Goal: Find contact information: Find contact information

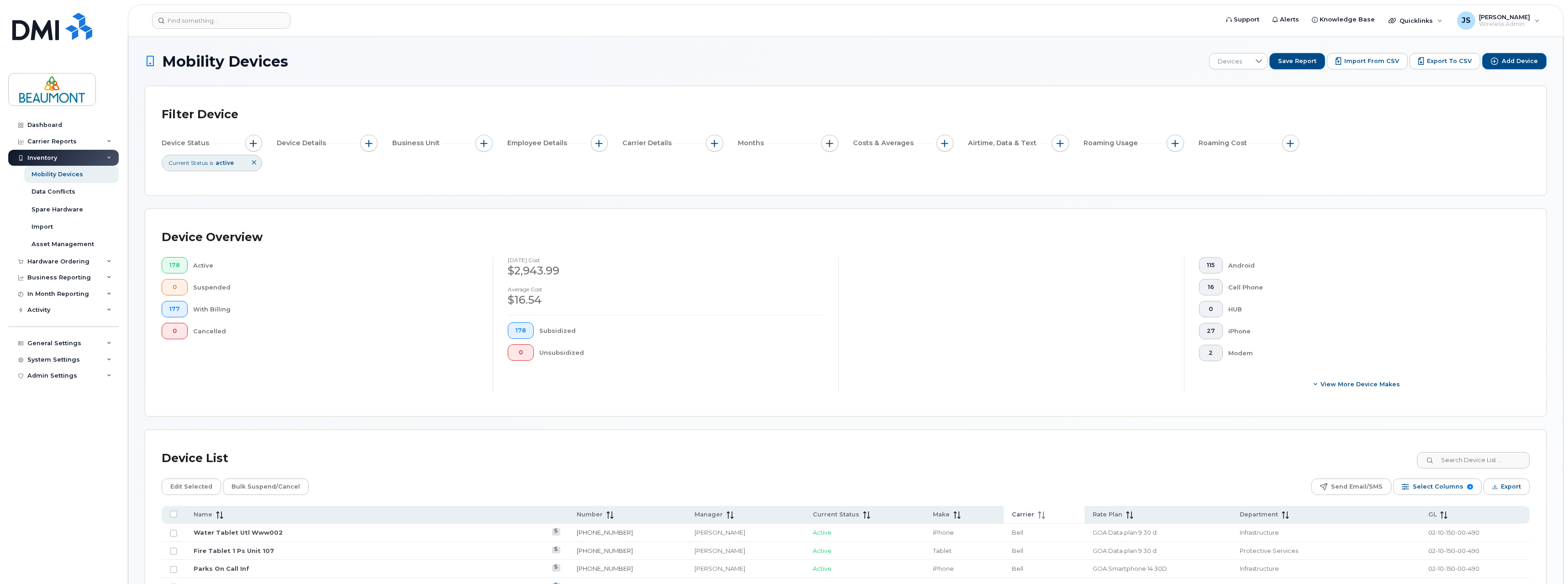
scroll to position [46, 0]
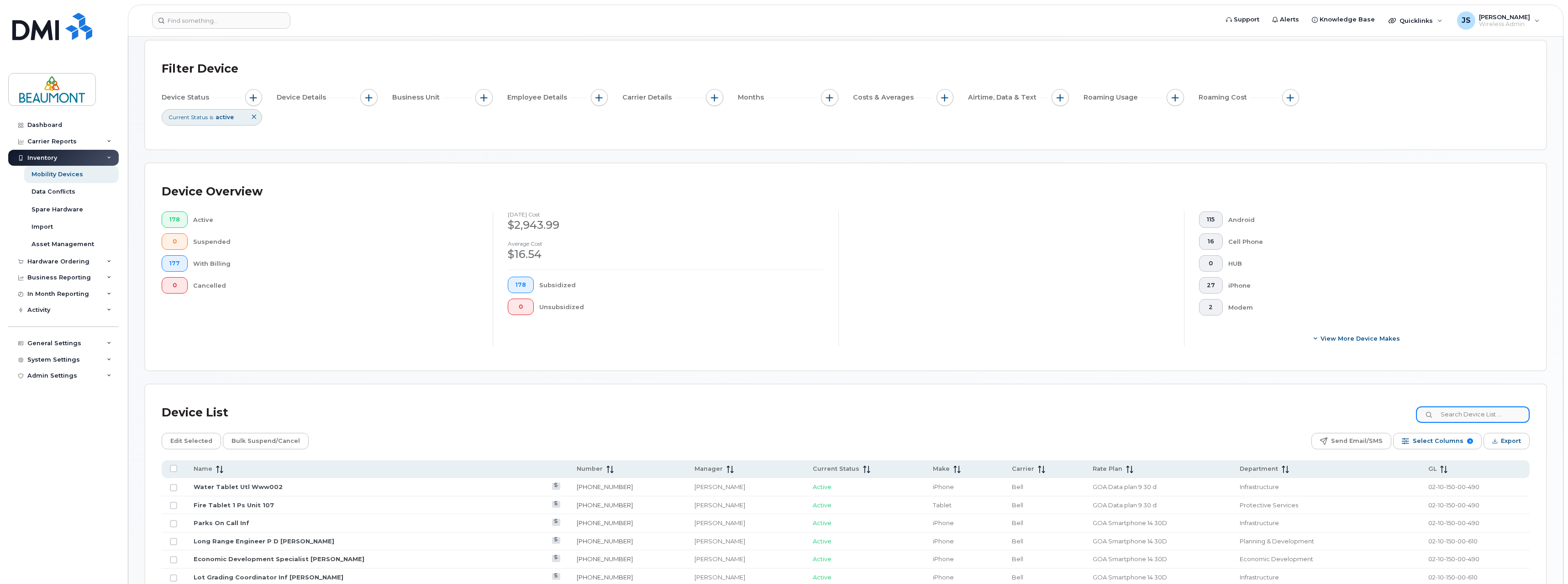
click at [1488, 414] on input at bounding box center [1472, 414] width 113 height 16
type input "Punam"
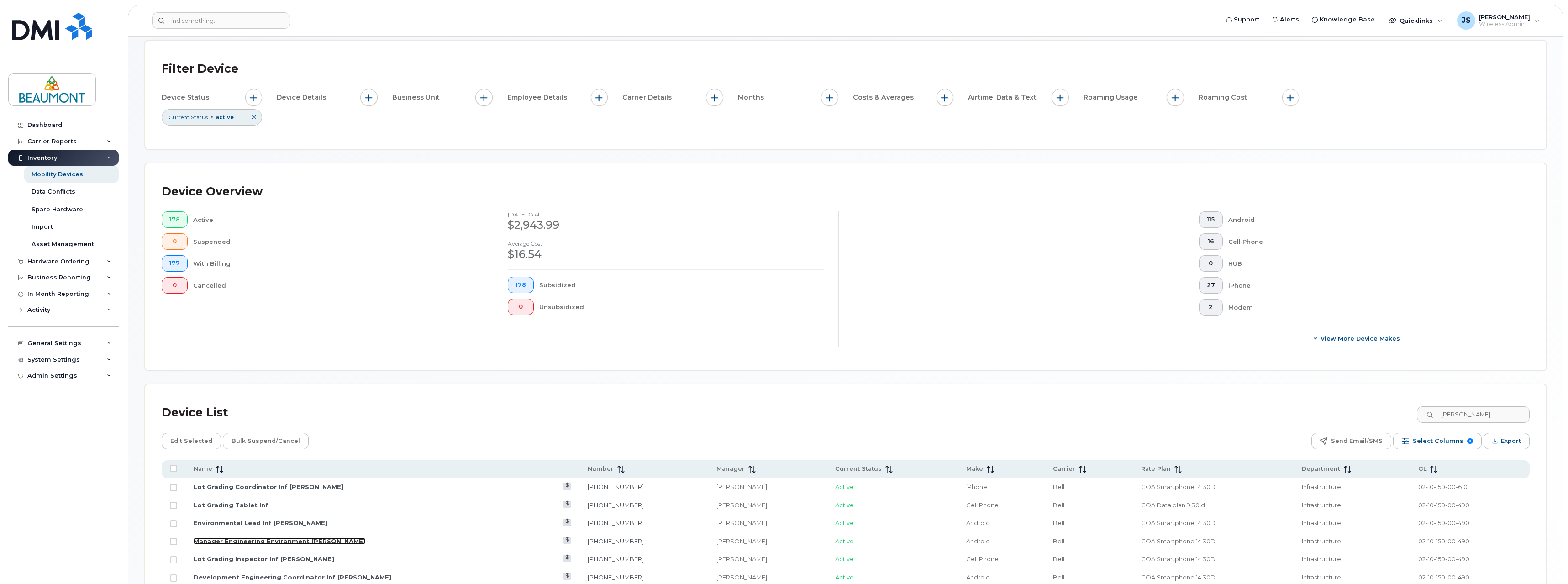
click at [332, 542] on link "Manager Engineering Environment Punam Grewal" at bounding box center [280, 541] width 172 height 7
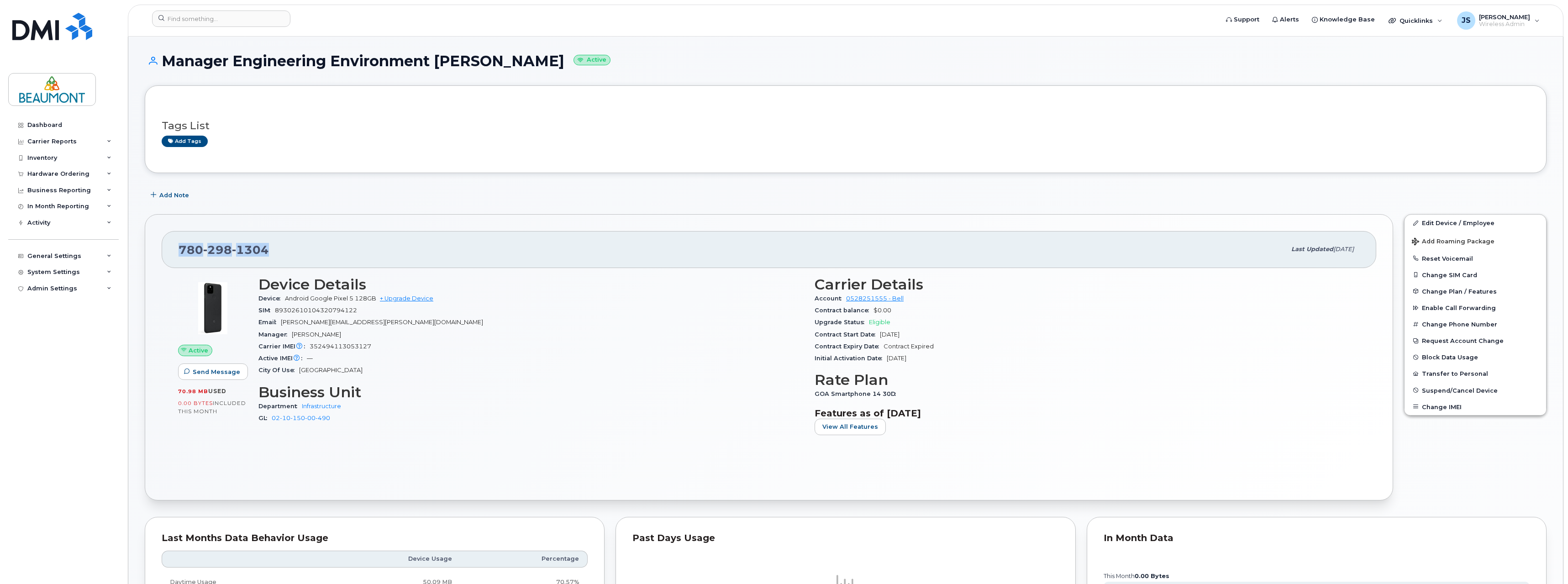
drag, startPoint x: 180, startPoint y: 246, endPoint x: 268, endPoint y: 253, distance: 88.3
click at [268, 253] on div "780 298 1304" at bounding box center [732, 249] width 1107 height 19
copy span "780 298 1304"
click at [1449, 260] on button "Reset Voicemail" at bounding box center [1475, 258] width 141 height 16
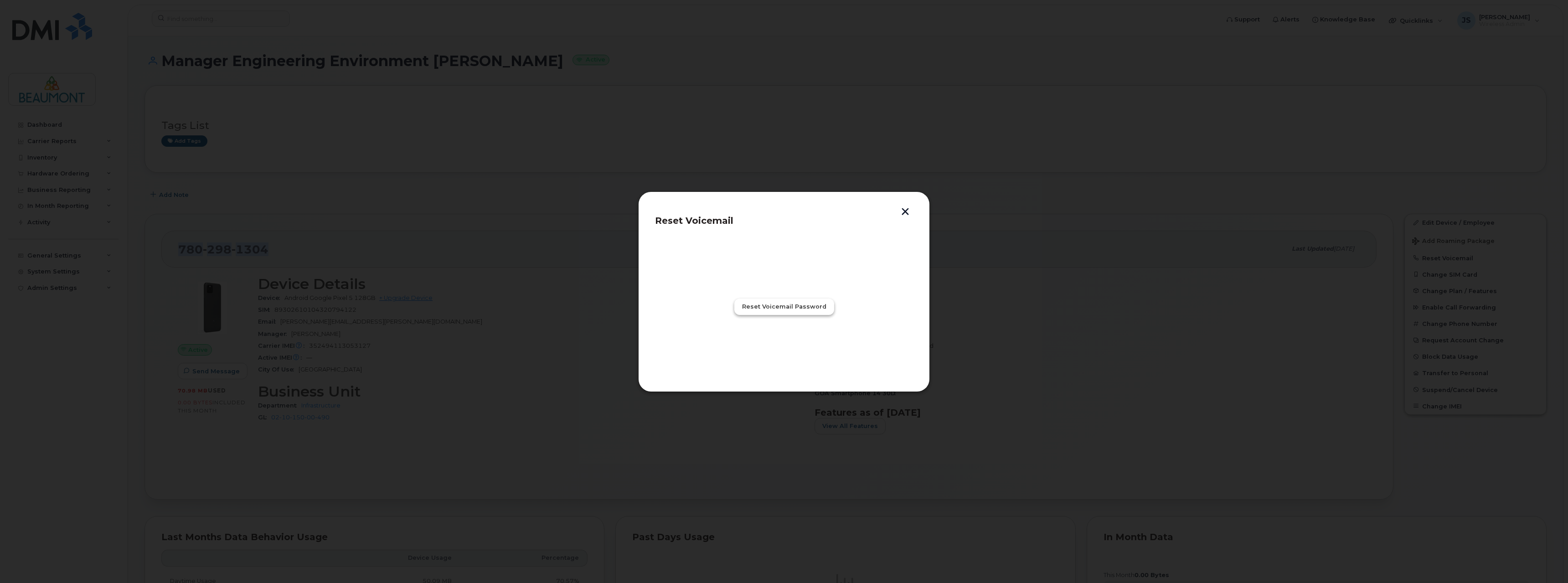
click at [800, 304] on span "Reset Voicemail Password" at bounding box center [784, 306] width 85 height 9
click at [786, 350] on span "Close" at bounding box center [784, 346] width 18 height 9
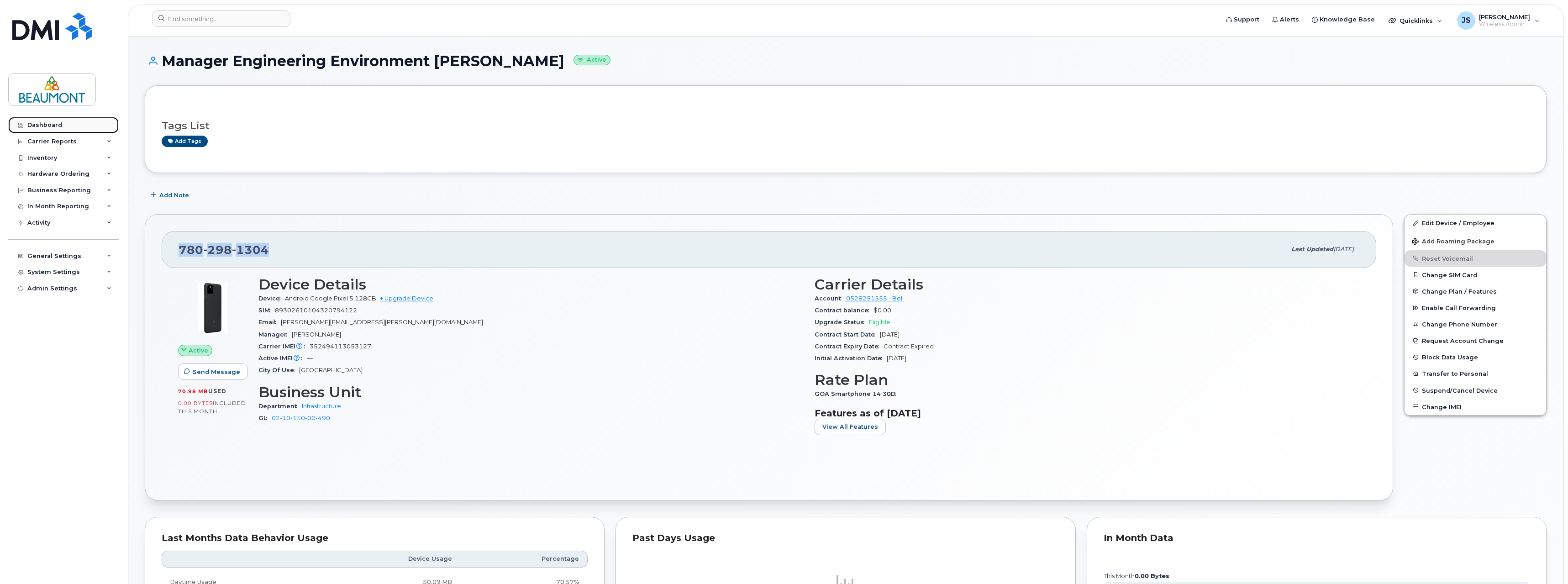
click at [54, 121] on link "Dashboard" at bounding box center [63, 125] width 110 height 16
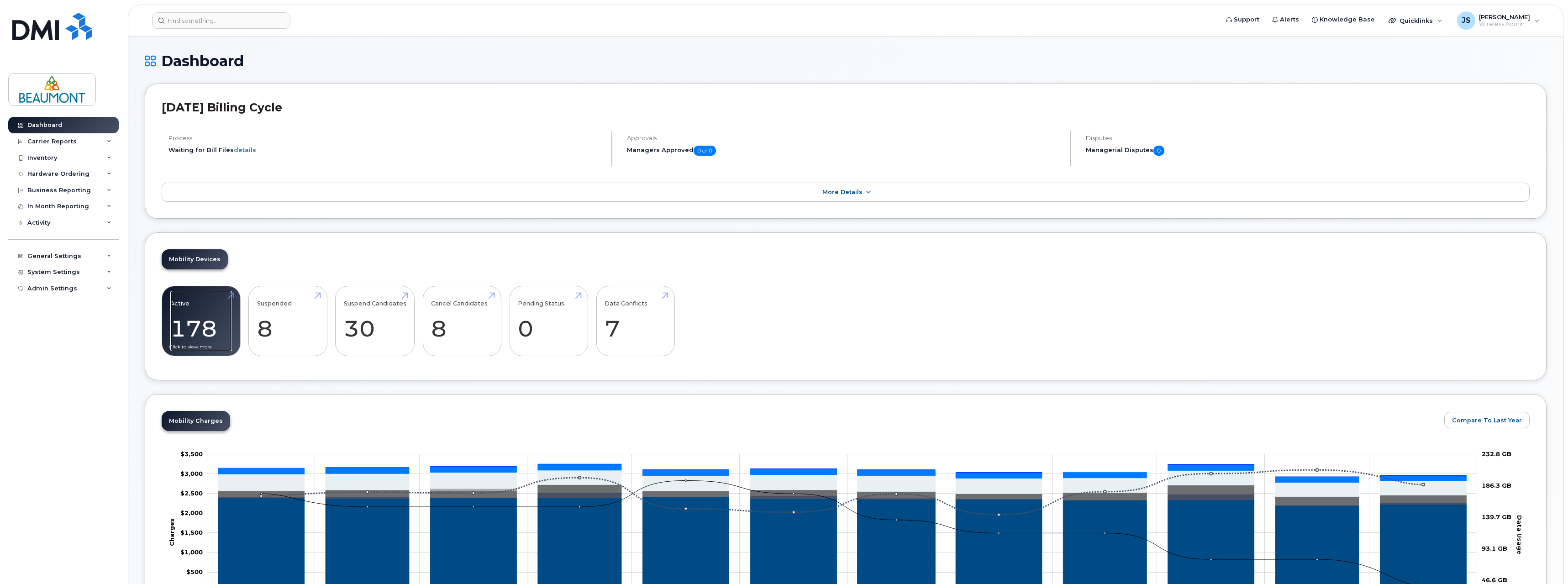
click at [179, 321] on link "Active 178" at bounding box center [201, 321] width 62 height 60
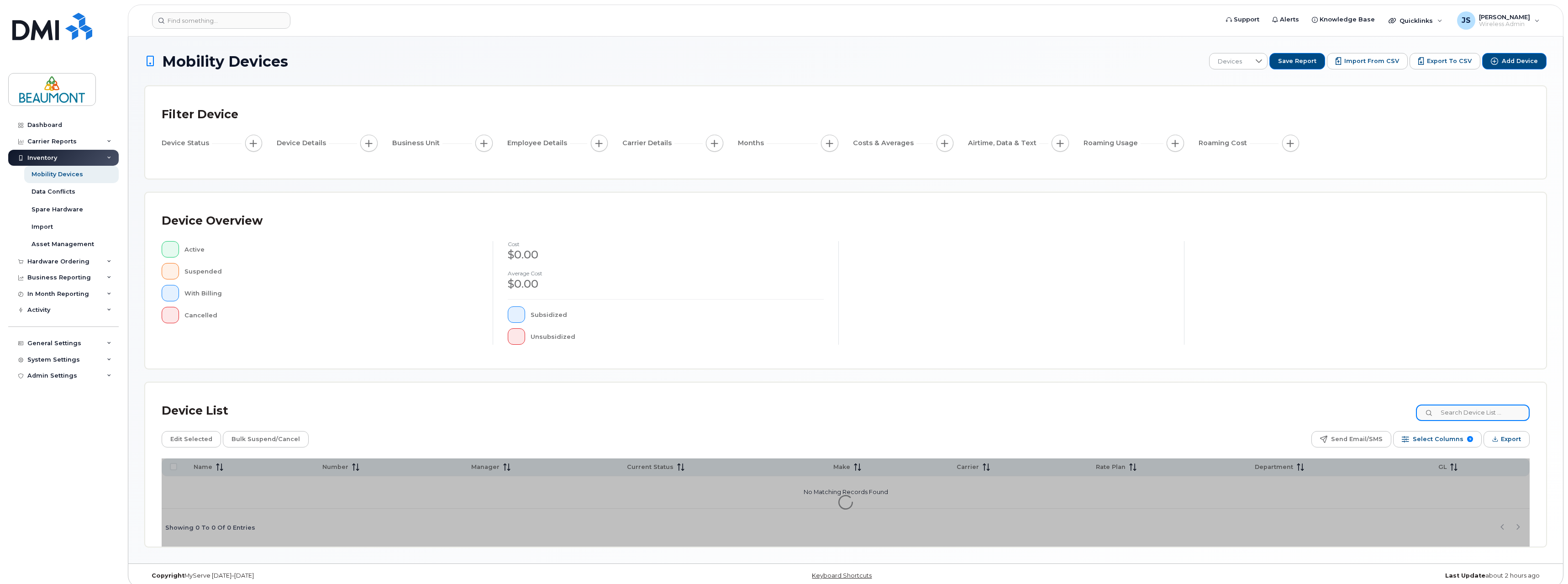
click at [1473, 411] on input at bounding box center [1472, 412] width 113 height 16
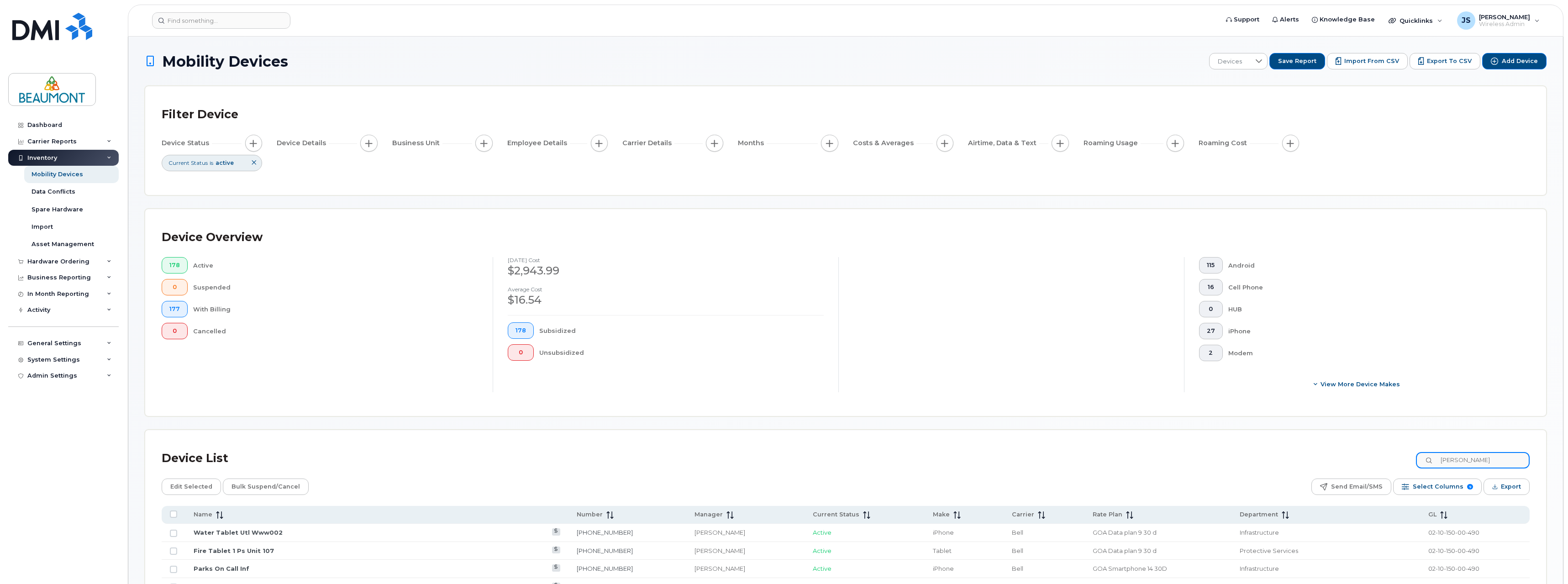
type input "Ryan Anders"
click at [302, 533] on link "Manager Municipal Projects [PERSON_NAME]" at bounding box center [268, 532] width 148 height 7
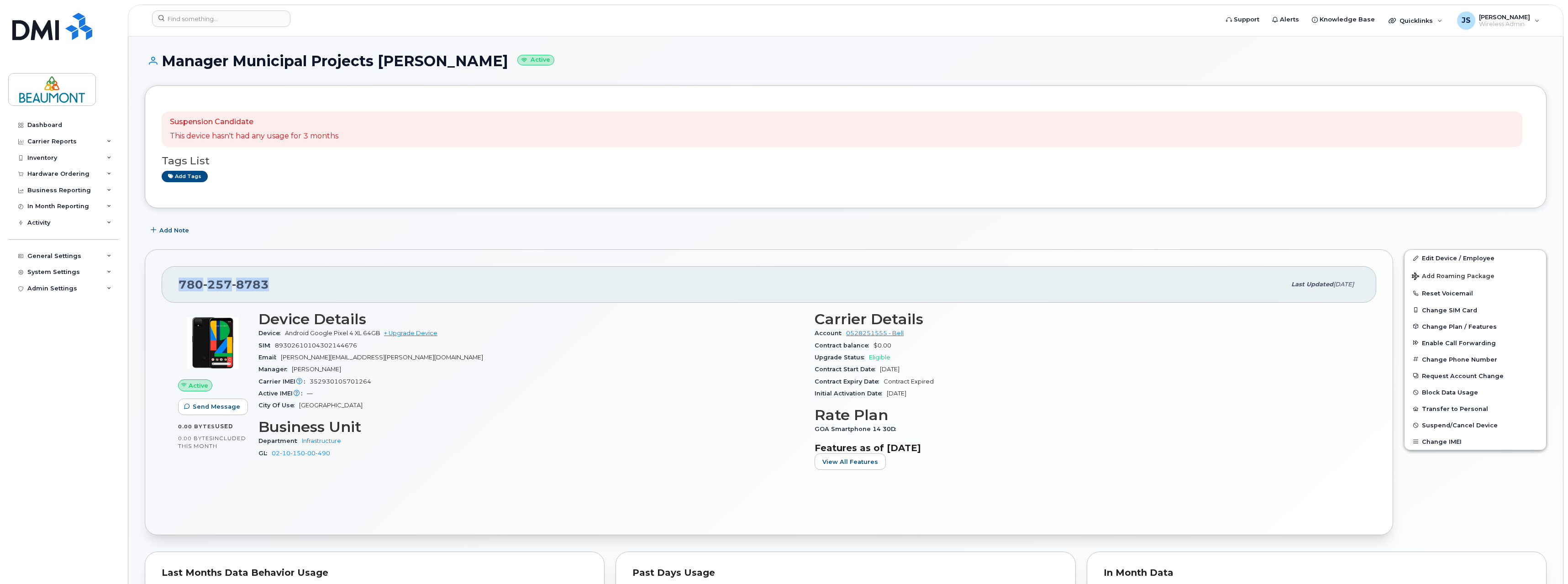
drag, startPoint x: 179, startPoint y: 284, endPoint x: 272, endPoint y: 288, distance: 93.1
click at [272, 288] on div "[PHONE_NUMBER]" at bounding box center [732, 284] width 1107 height 19
copy span "[PHONE_NUMBER]"
click at [1432, 293] on button "Reset Voicemail" at bounding box center [1475, 293] width 141 height 16
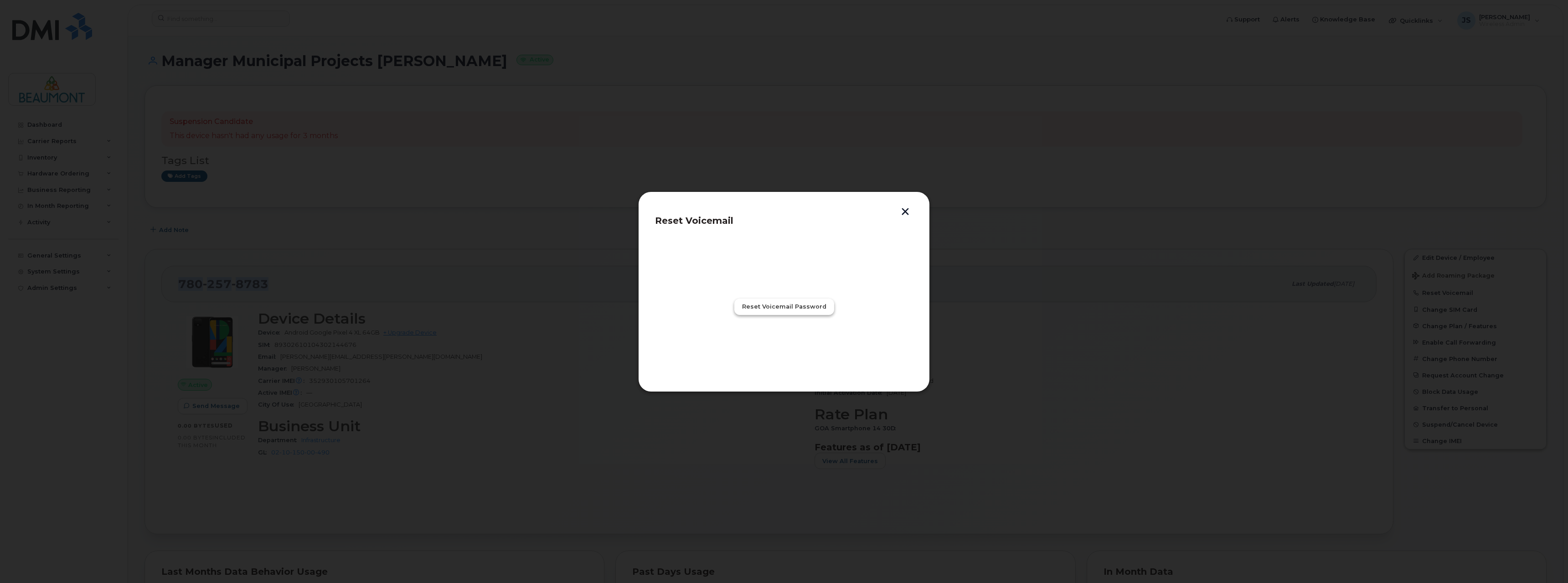
click at [786, 309] on span "Reset Voicemail Password" at bounding box center [784, 306] width 85 height 9
click at [780, 346] on span "Close" at bounding box center [784, 346] width 18 height 9
